Goal: Transaction & Acquisition: Purchase product/service

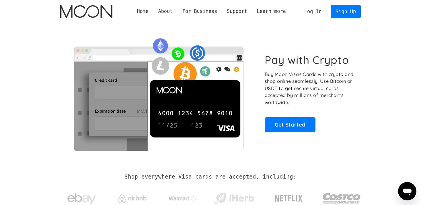
click at [316, 11] on link "Log In" at bounding box center [312, 11] width 27 height 13
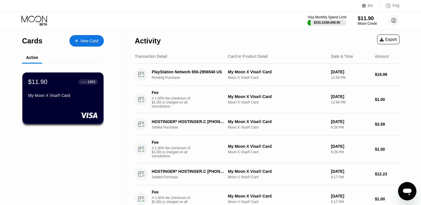
click at [363, 19] on div "$11.90" at bounding box center [367, 18] width 19 height 6
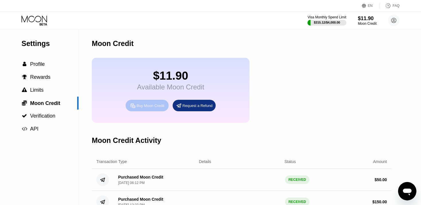
click at [146, 108] on div "Buy Moon Credit" at bounding box center [151, 105] width 28 height 5
type input "0"
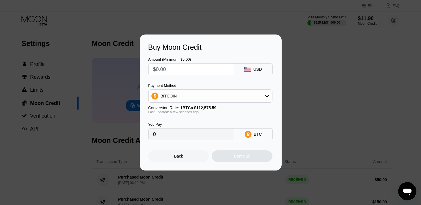
click at [197, 72] on input "text" at bounding box center [191, 68] width 76 height 11
type input "$5"
type input "0.00004442"
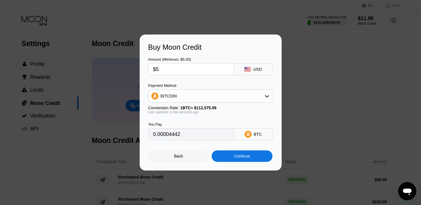
type input "$50"
type input "0.00044415"
type input "$50"
click at [245, 98] on div "BITCOIN" at bounding box center [211, 95] width 124 height 11
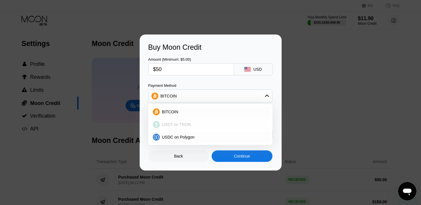
click at [196, 123] on div "USDT on TRON" at bounding box center [214, 124] width 108 height 5
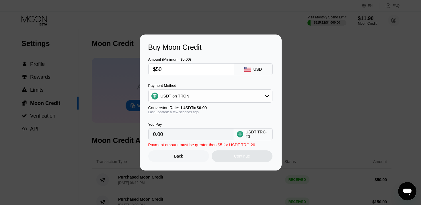
type input "50.51"
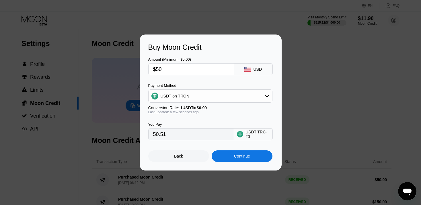
click at [239, 157] on div "Continue" at bounding box center [242, 155] width 16 height 5
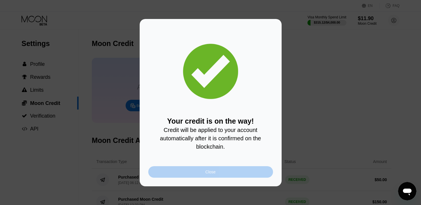
click at [217, 175] on div "Close" at bounding box center [210, 171] width 125 height 11
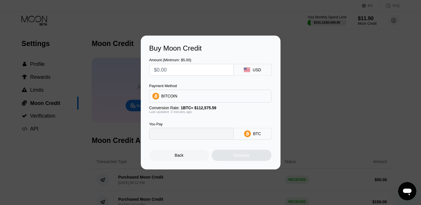
type input "0"
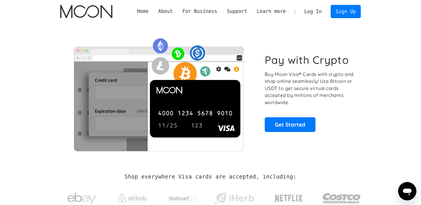
click at [316, 13] on link "Log In" at bounding box center [312, 11] width 27 height 13
